Goal: Transaction & Acquisition: Book appointment/travel/reservation

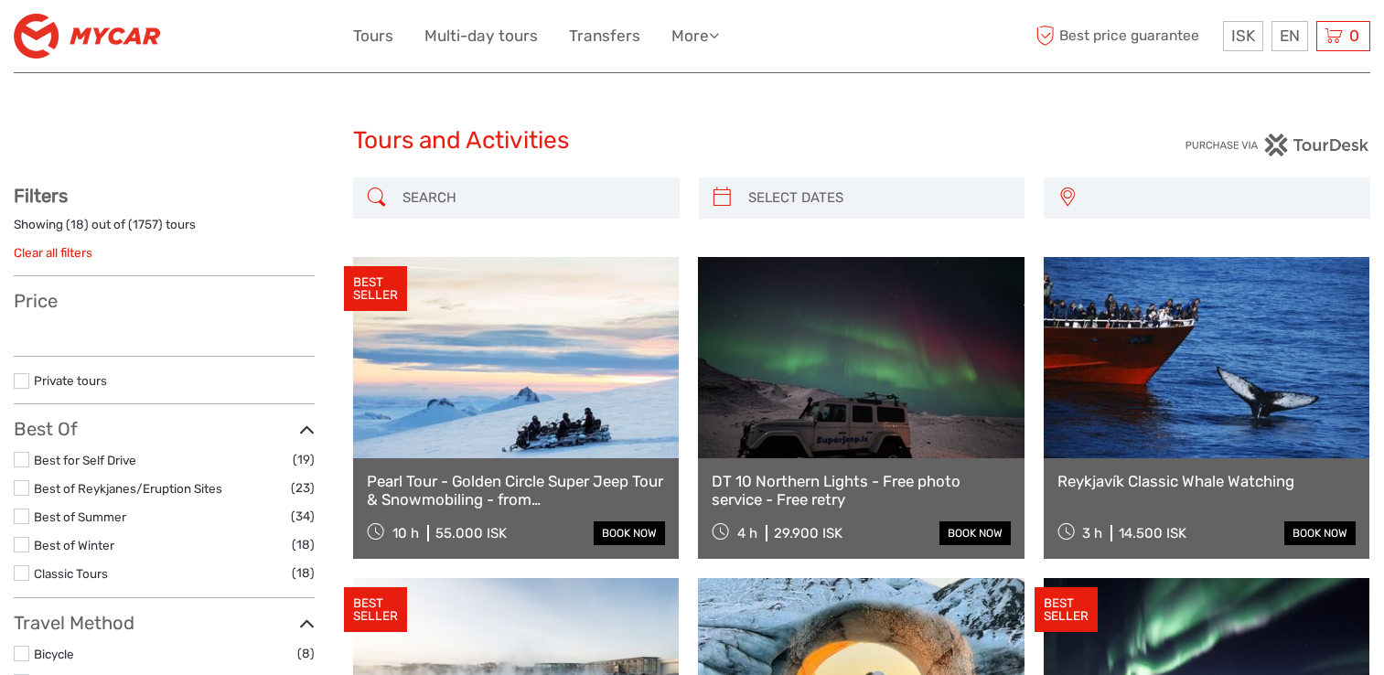
select select
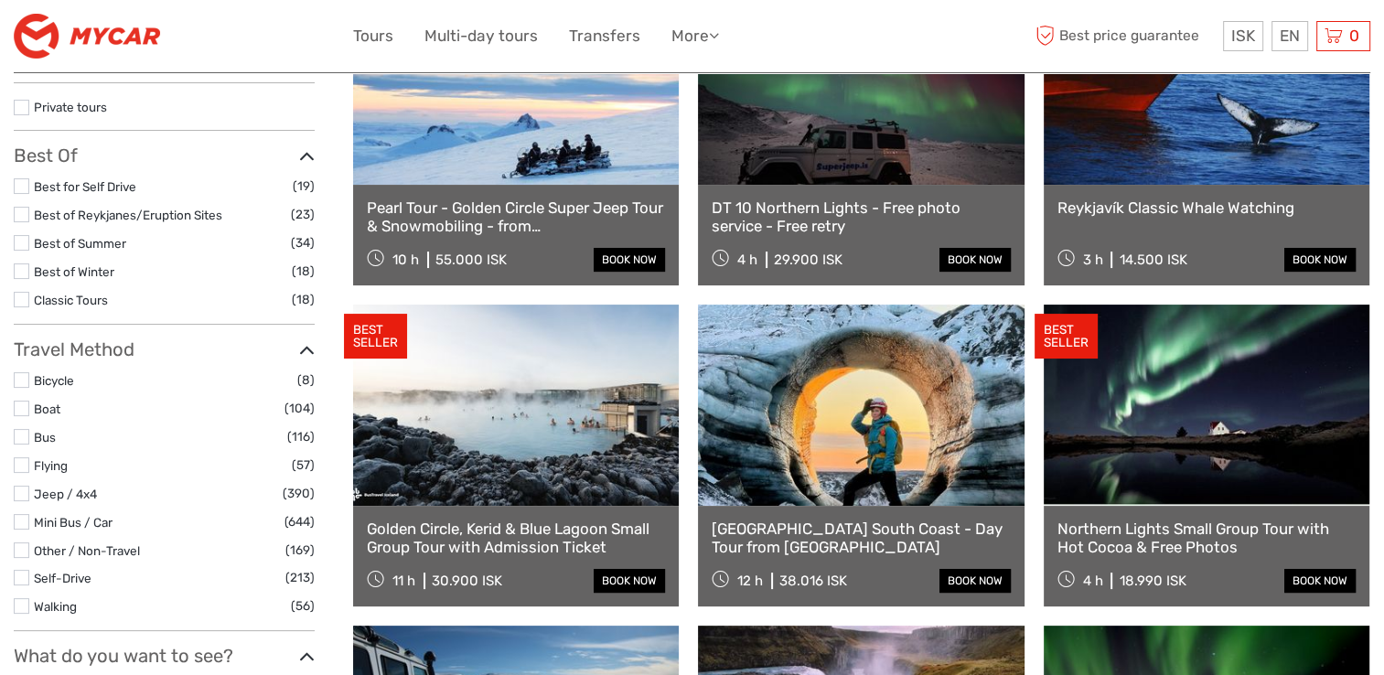
scroll to position [274, 0]
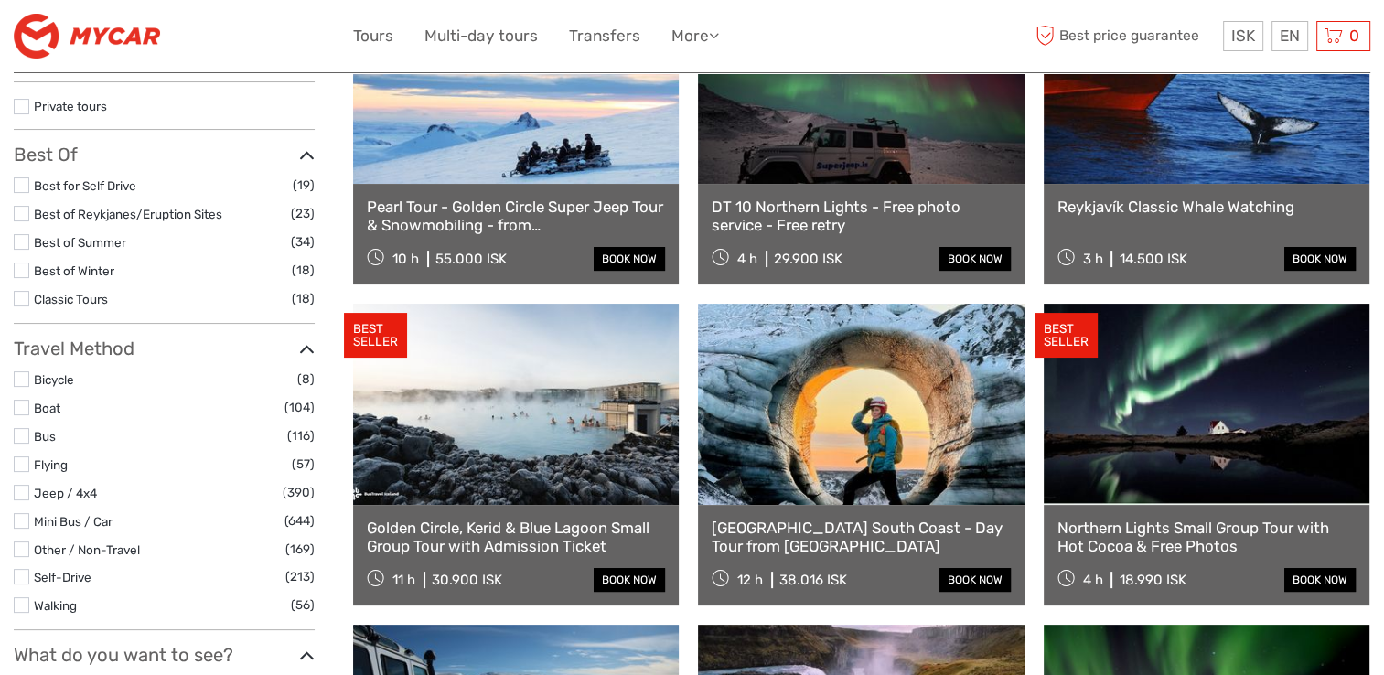
select select
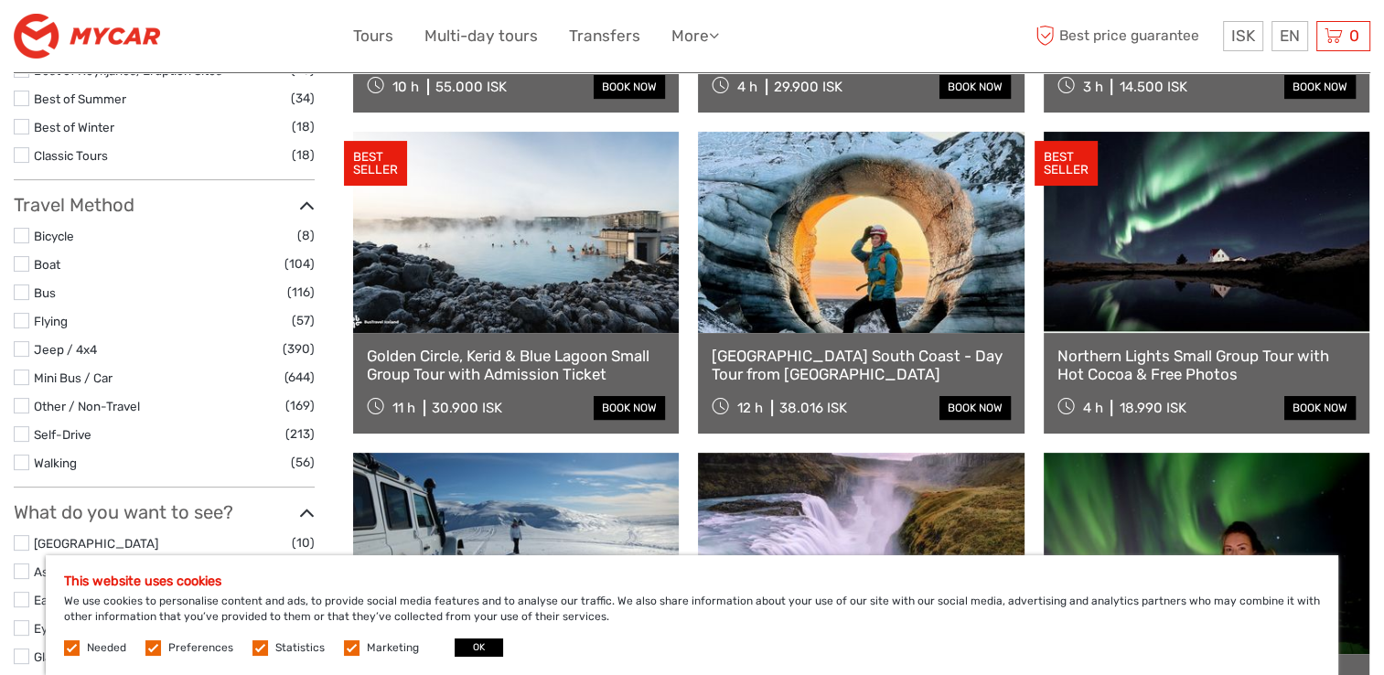
scroll to position [457, 0]
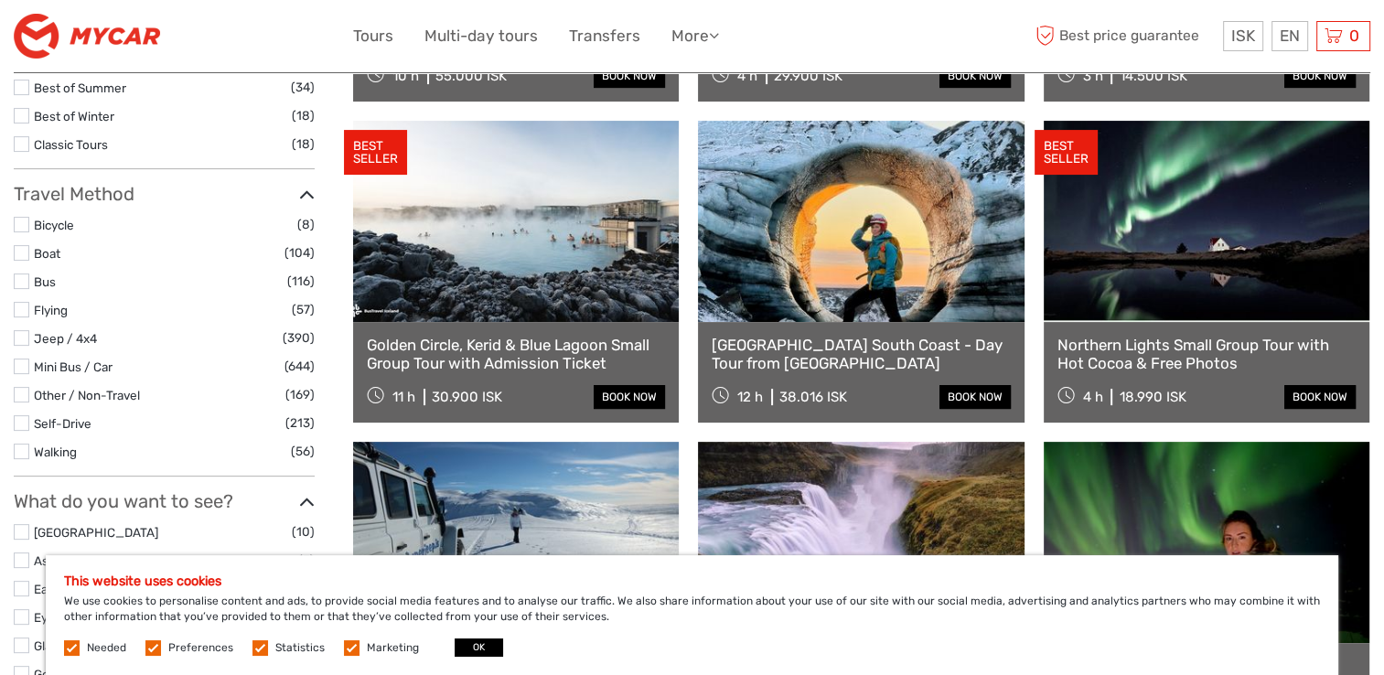
click at [476, 227] on link at bounding box center [516, 221] width 326 height 201
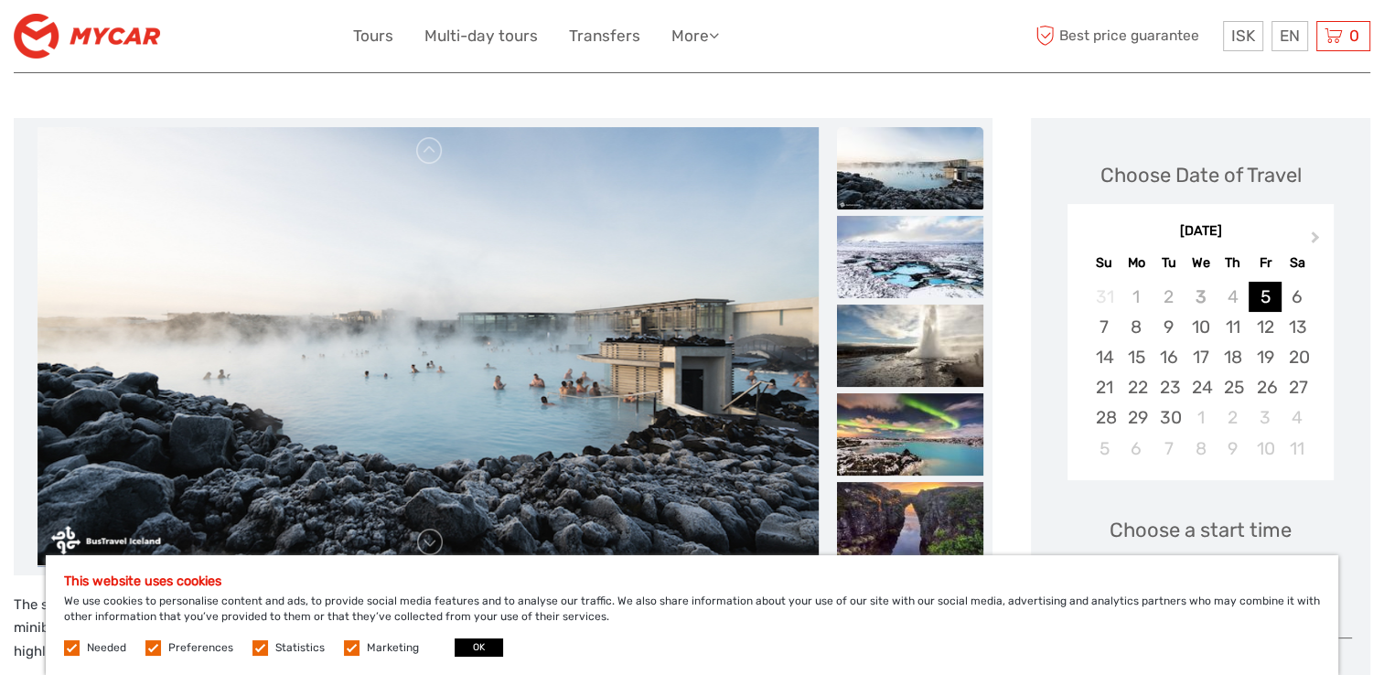
scroll to position [274, 0]
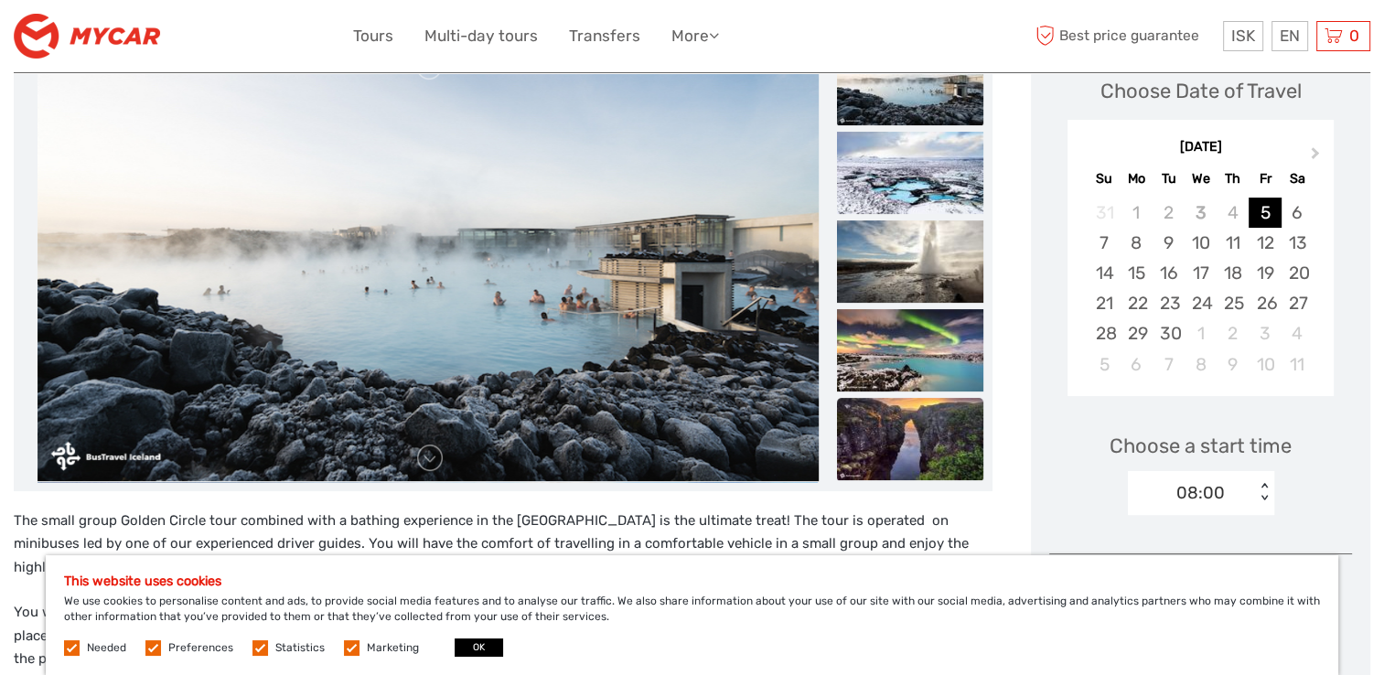
click at [926, 436] on img at bounding box center [910, 439] width 146 height 82
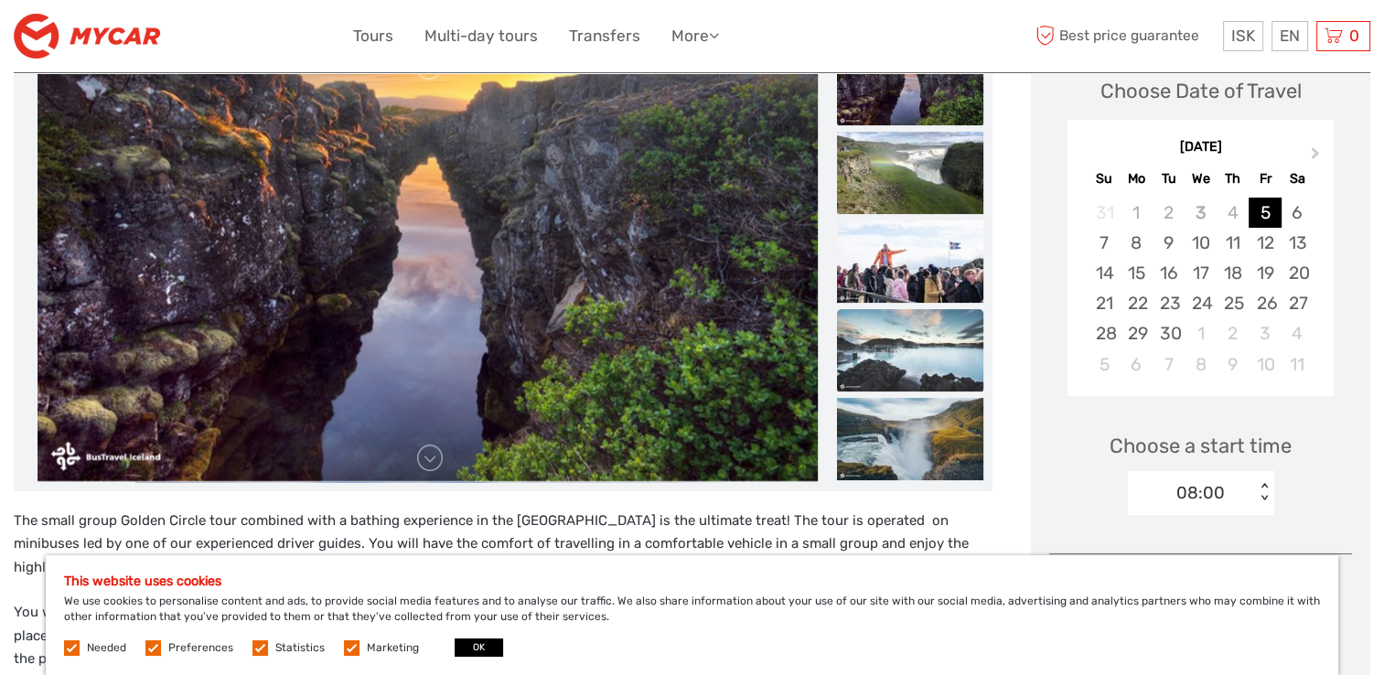
click at [900, 347] on img at bounding box center [910, 350] width 146 height 82
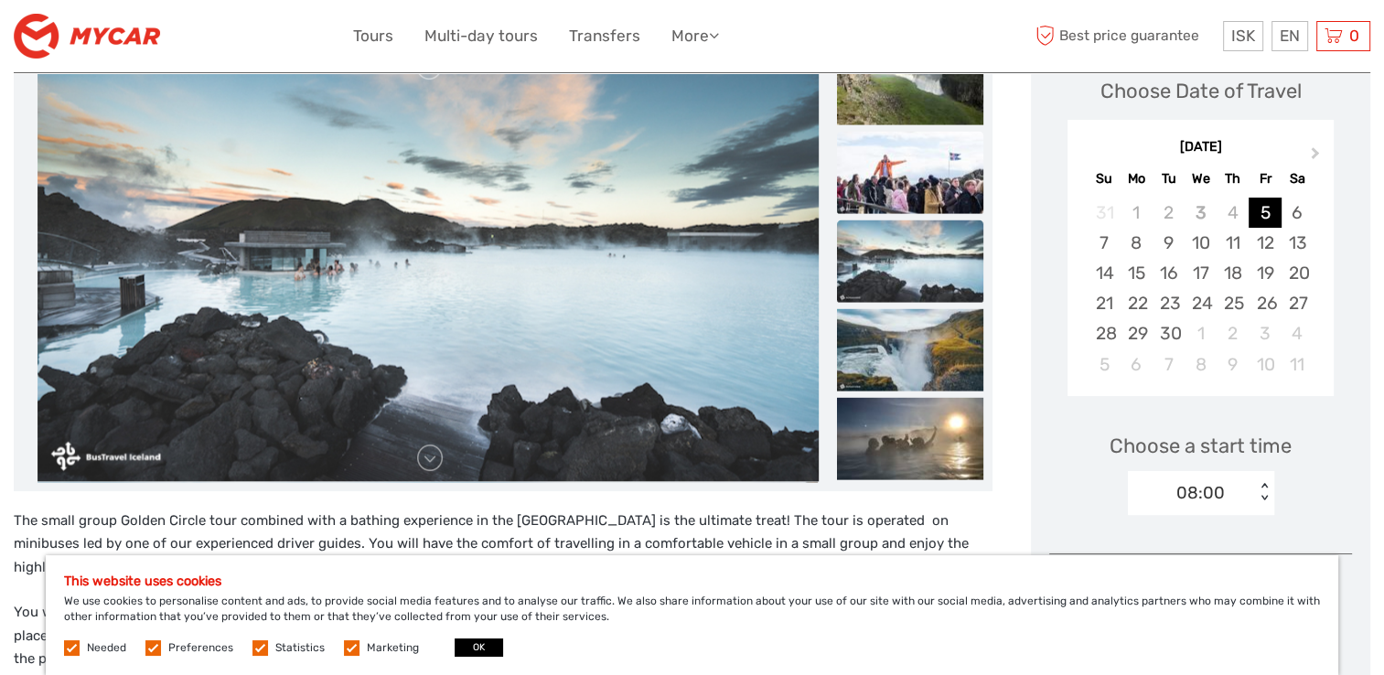
click at [885, 173] on img at bounding box center [910, 172] width 146 height 82
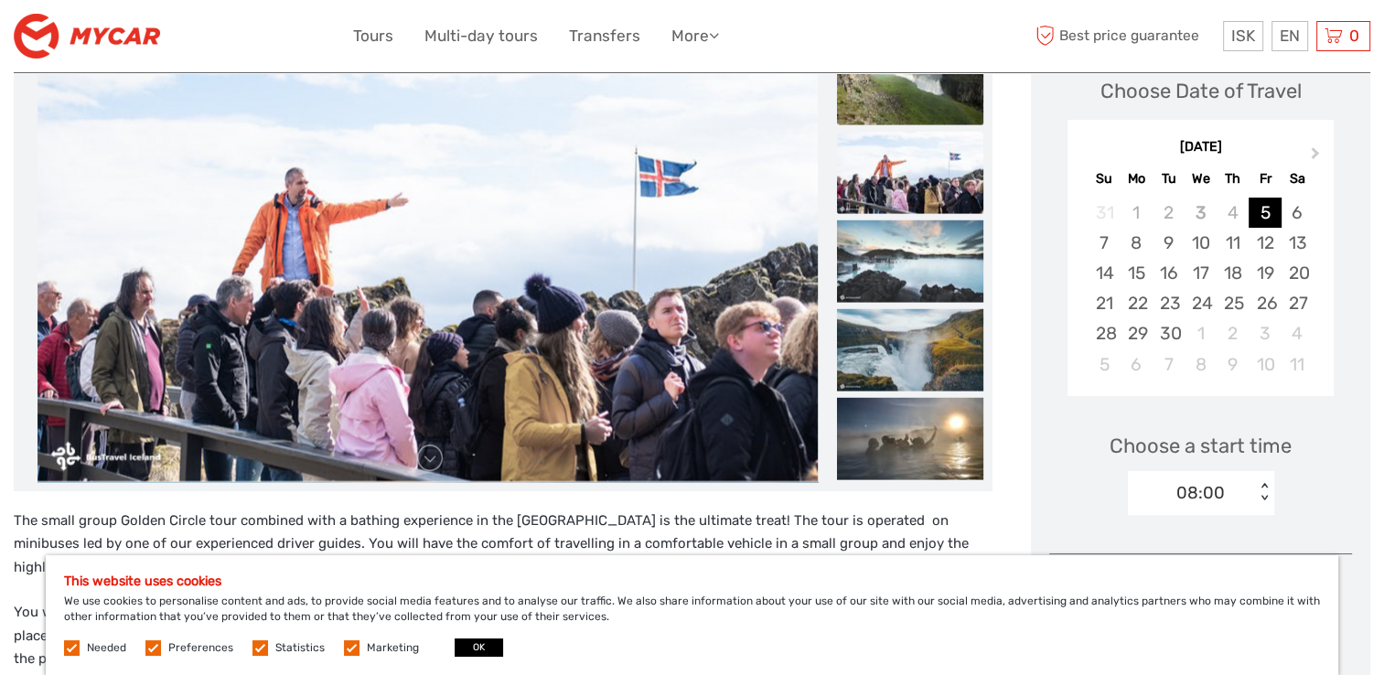
click at [886, 90] on img at bounding box center [910, 83] width 146 height 82
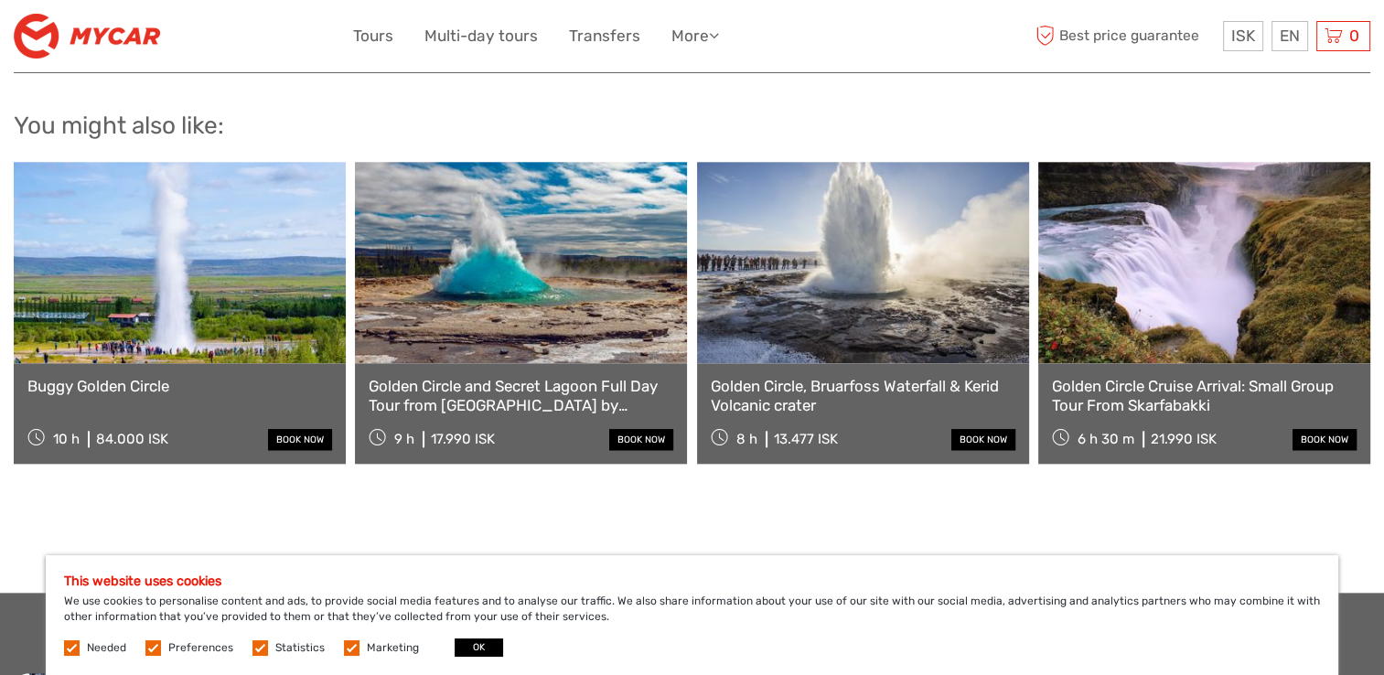
scroll to position [1920, 0]
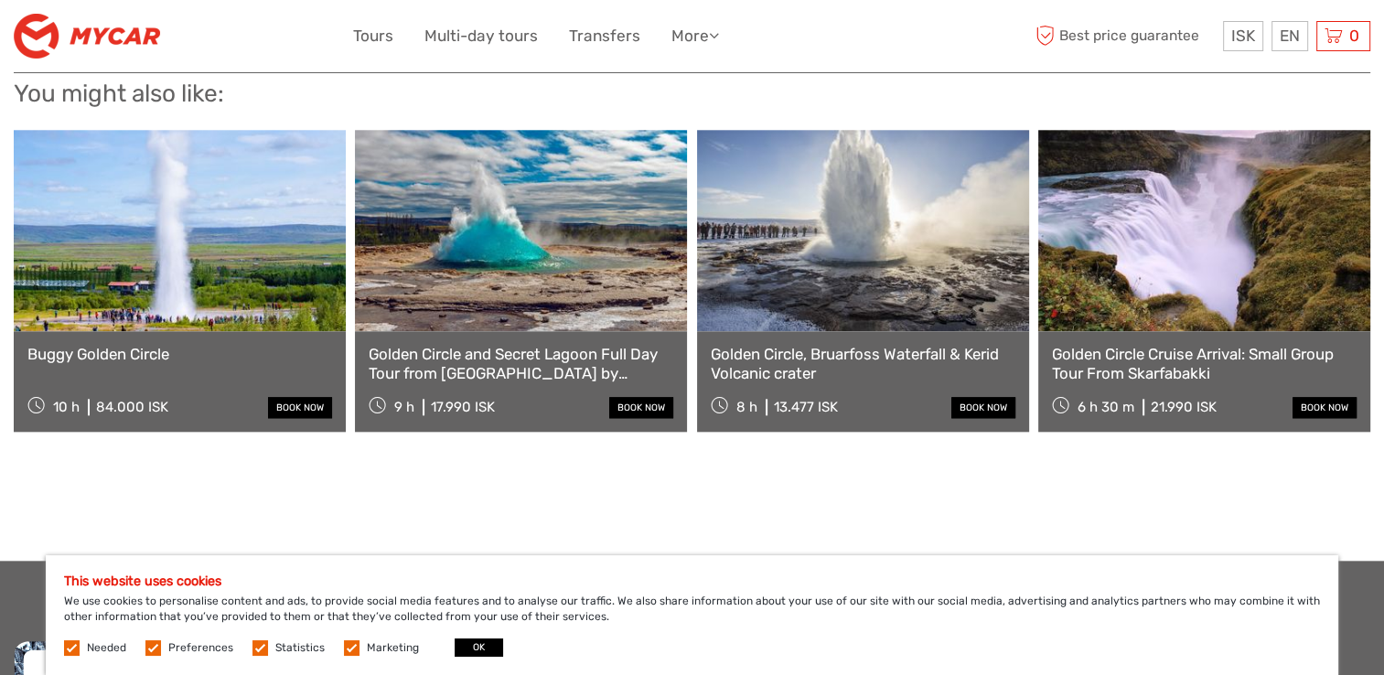
click at [1218, 287] on link at bounding box center [1204, 230] width 332 height 201
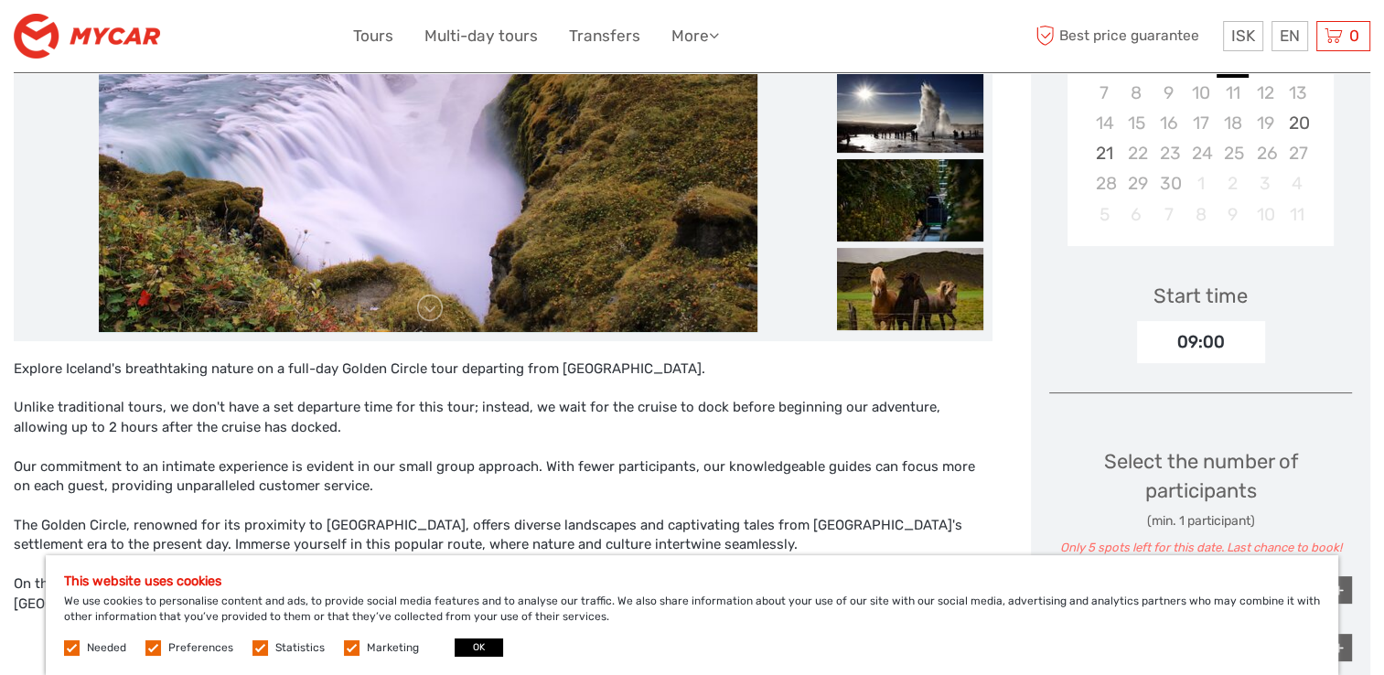
scroll to position [457, 0]
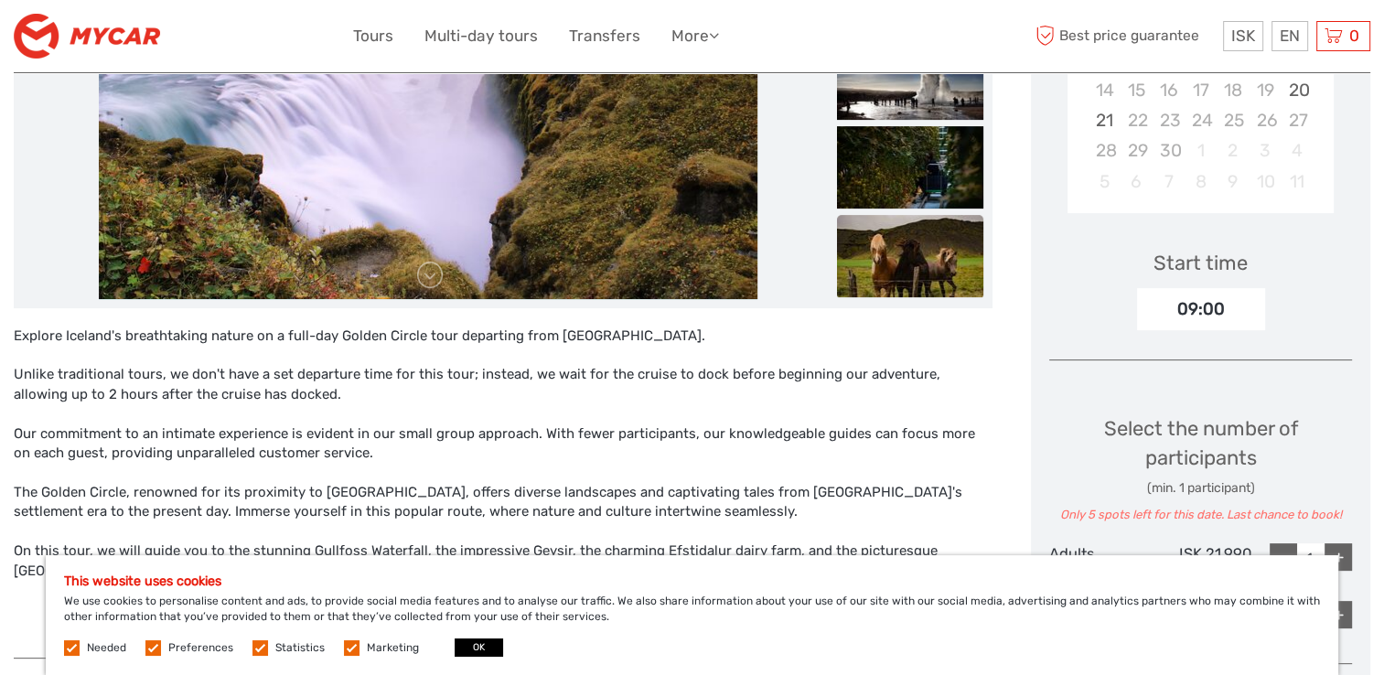
click at [897, 262] on img at bounding box center [910, 256] width 146 height 82
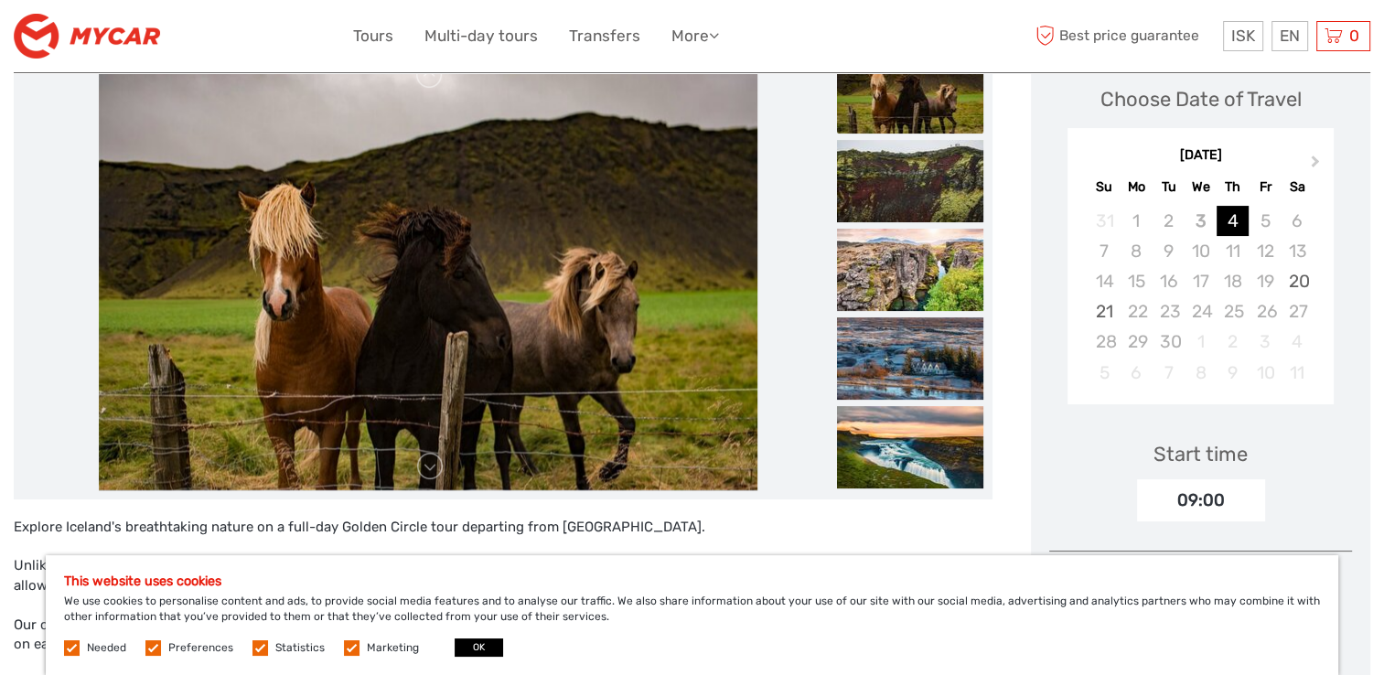
scroll to position [0, 0]
